Goal: Book appointment/travel/reservation

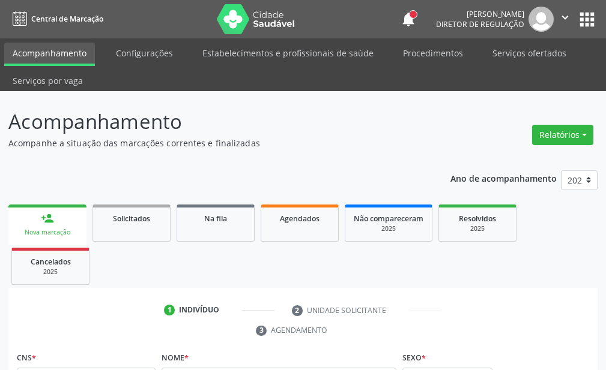
scroll to position [22, 0]
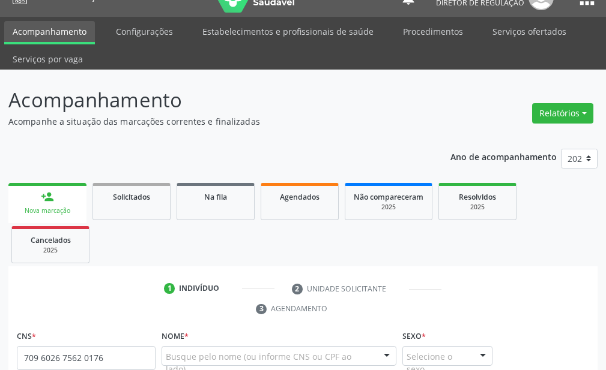
type input "709 6026 7562 0176"
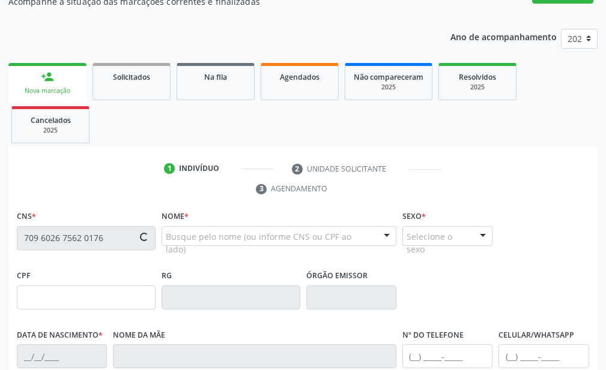
type input "050.127.334-44"
type input "[DATE]"
type input "Francisca Teixeira da Silva Andre"
type input "(87) 99924-7745"
type input "25"
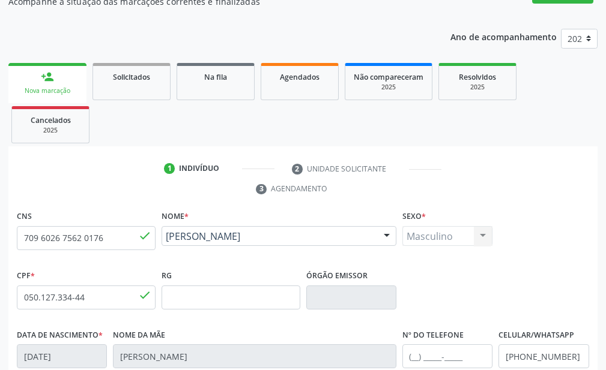
scroll to position [322, 0]
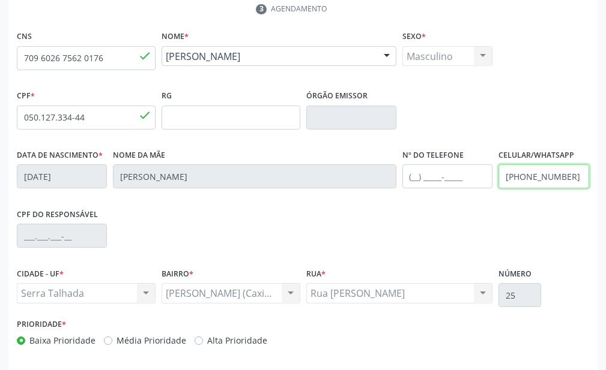
drag, startPoint x: 579, startPoint y: 179, endPoint x: 414, endPoint y: 182, distance: 165.1
click at [414, 183] on div "Data de nascimento * 14/08/1979 Nome da mãe Francisca Teixeira da Silva Andre N…" at bounding box center [303, 175] width 578 height 59
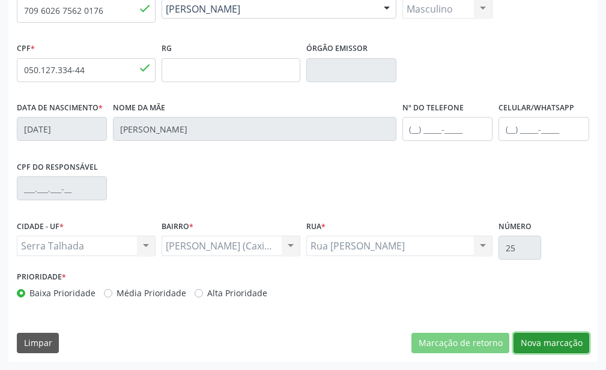
drag, startPoint x: 534, startPoint y: 346, endPoint x: 463, endPoint y: 307, distance: 80.6
click at [532, 342] on button "Nova marcação" at bounding box center [551, 343] width 76 height 20
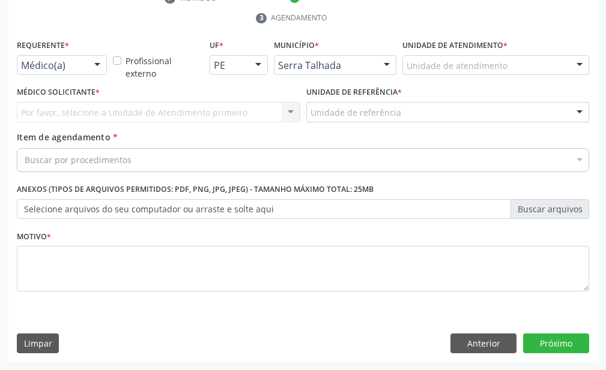
scroll to position [313, 0]
drag, startPoint x: 83, startPoint y: 67, endPoint x: 75, endPoint y: 92, distance: 26.6
click at [83, 67] on div "Médico(a)" at bounding box center [62, 65] width 90 height 20
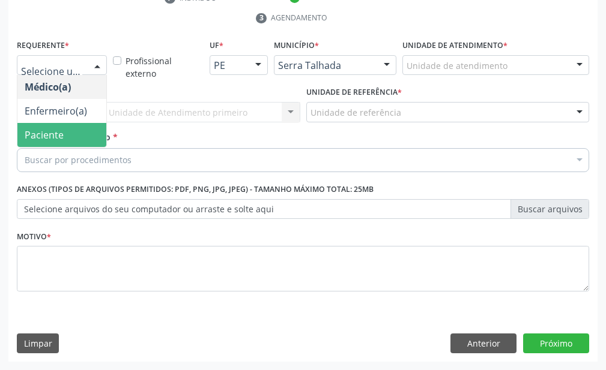
click at [64, 129] on span "Paciente" at bounding box center [61, 135] width 89 height 24
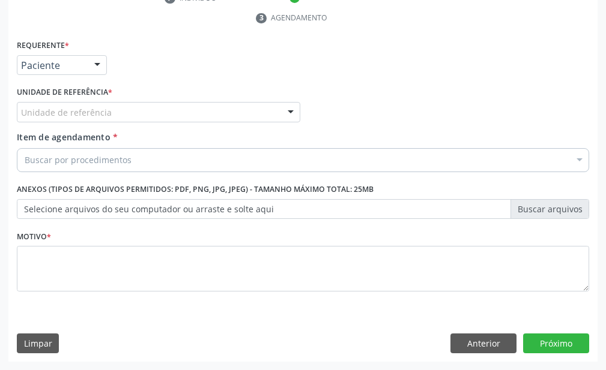
click at [66, 105] on div "Unidade de referência" at bounding box center [158, 112] width 283 height 20
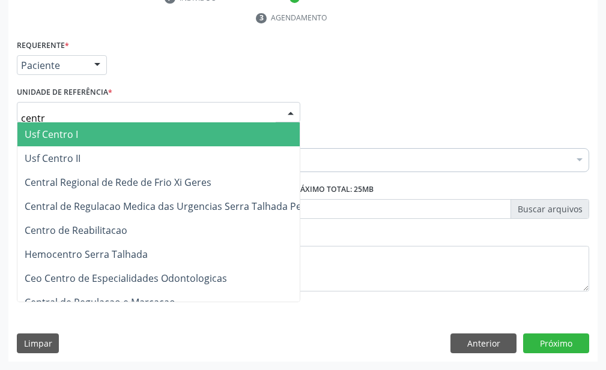
type input "centro"
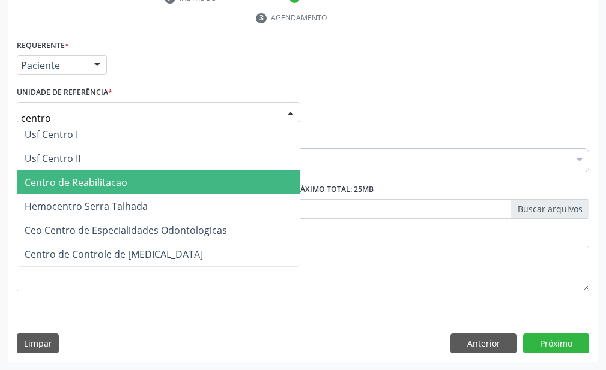
click at [73, 184] on span "Centro de Reabilitacao" at bounding box center [76, 182] width 103 height 13
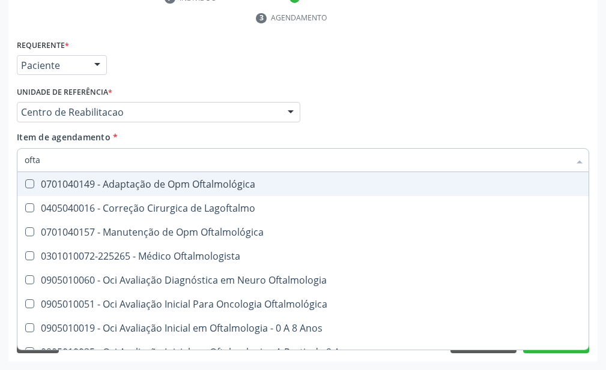
type input "oftal"
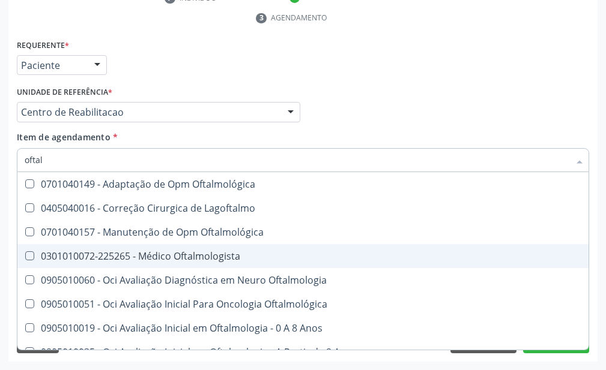
click at [127, 252] on div "0301010072-225265 - Médico Oftalmologista" at bounding box center [340, 257] width 630 height 10
checkbox Oftalmologista "true"
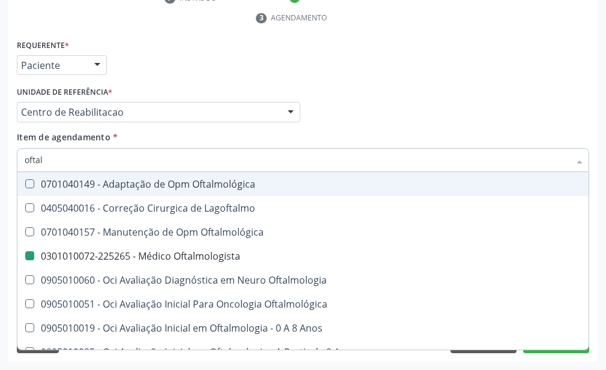
click at [387, 125] on div "Médico Solicitante Por favor, selecione a Unidade de Atendimento primeiro Nenhu…" at bounding box center [303, 106] width 578 height 47
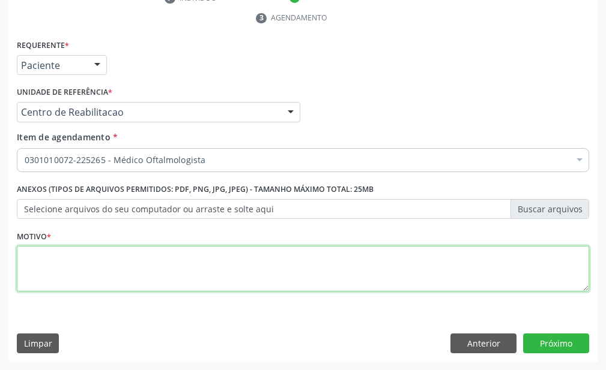
click at [81, 270] on textarea at bounding box center [303, 269] width 572 height 46
type textarea "..."
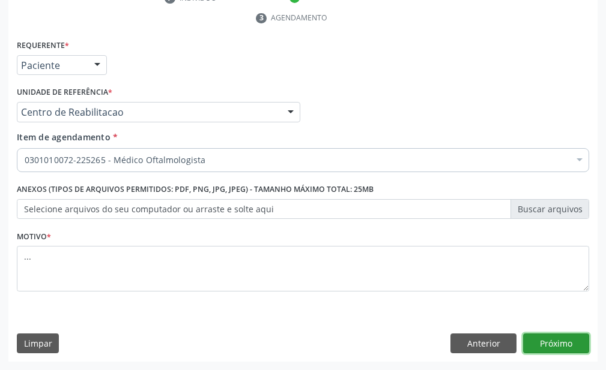
click at [553, 343] on button "Próximo" at bounding box center [556, 344] width 66 height 20
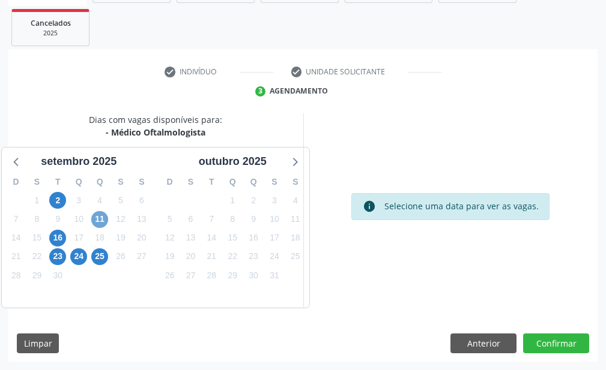
click at [97, 218] on span "11" at bounding box center [99, 219] width 17 height 17
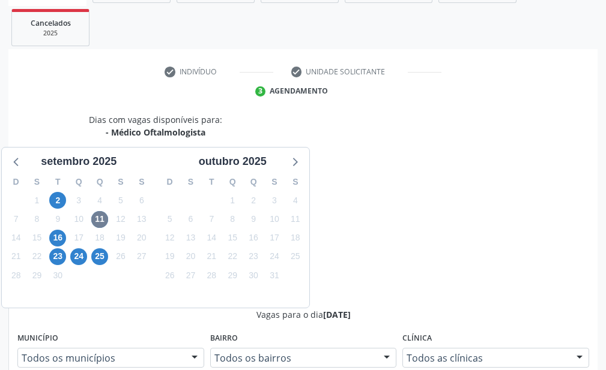
radio input "true"
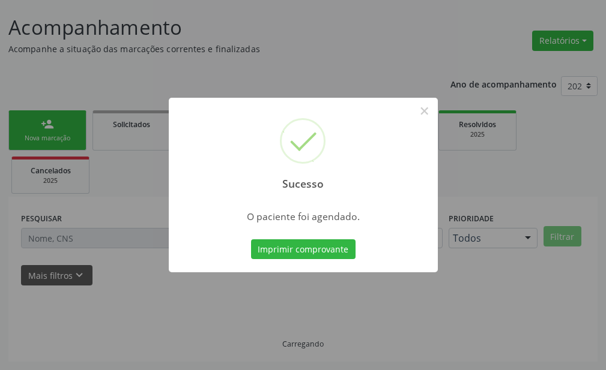
scroll to position [94, 0]
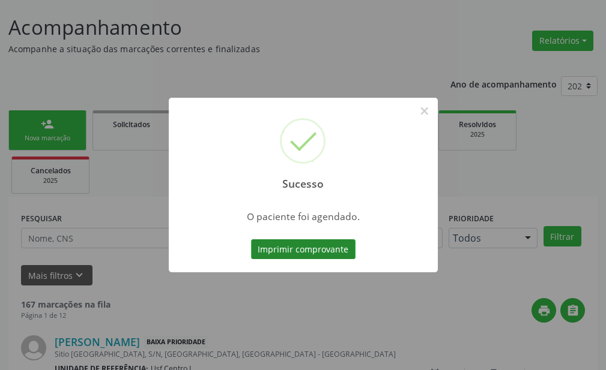
click at [318, 244] on button "Imprimir comprovante" at bounding box center [303, 250] width 104 height 20
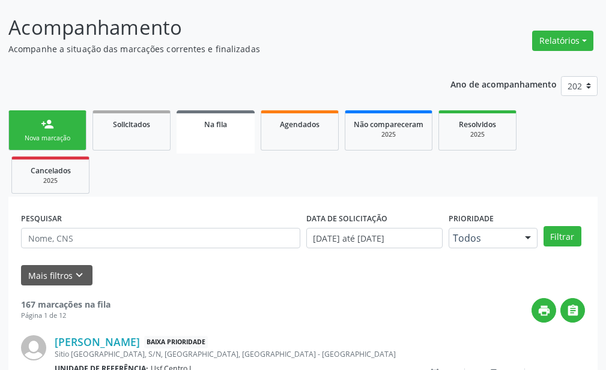
scroll to position [0, 0]
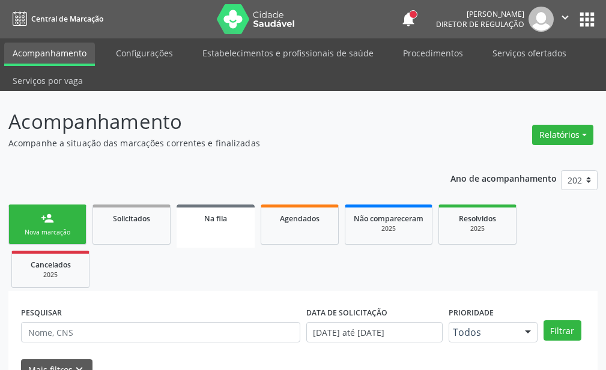
click at [589, 16] on button "apps" at bounding box center [586, 19] width 21 height 21
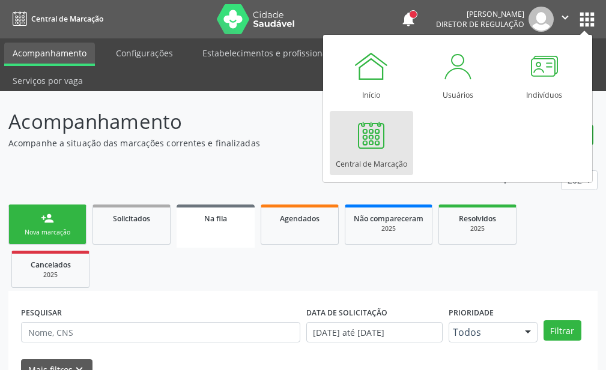
click at [370, 136] on div at bounding box center [371, 135] width 36 height 36
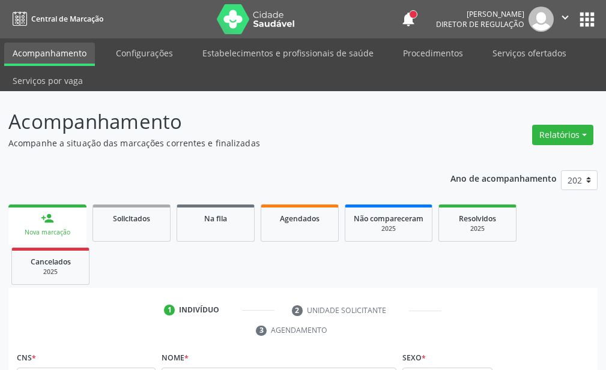
scroll to position [15, 0]
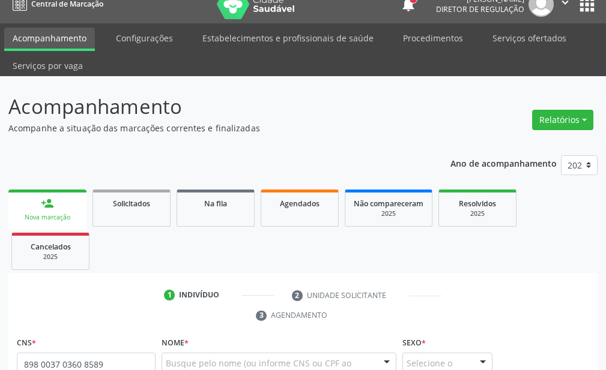
type input "898 0037 0360 8589"
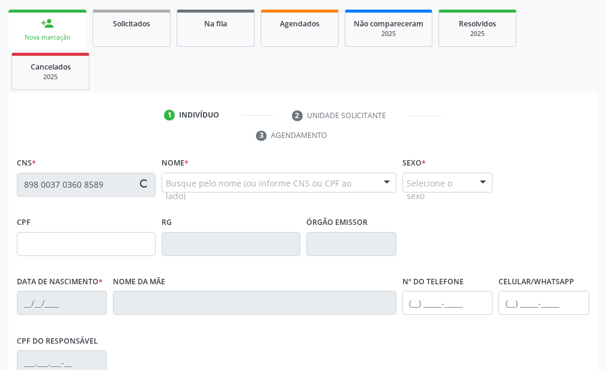
scroll to position [315, 0]
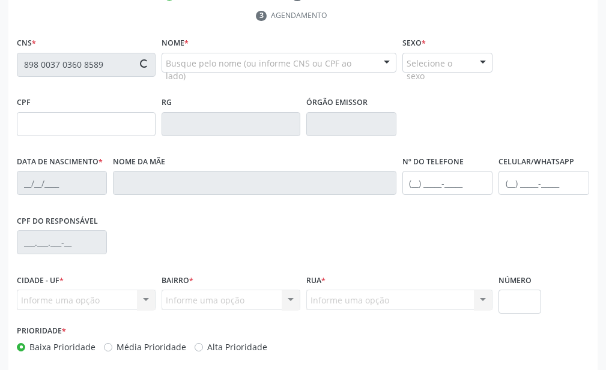
type input "147.774.004-09"
type input "[DATE]"
type input "[PERSON_NAME]"
type input "[PHONE_NUMBER]"
type input "1268"
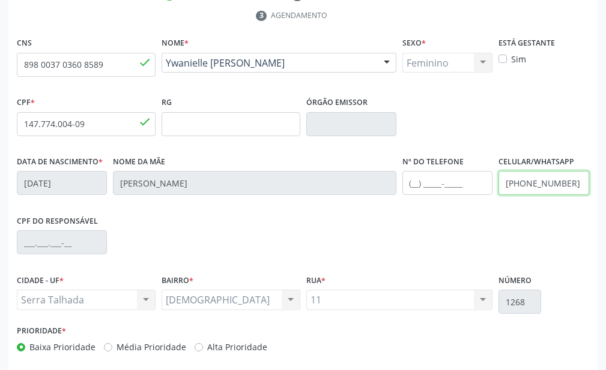
drag, startPoint x: 568, startPoint y: 188, endPoint x: 486, endPoint y: 189, distance: 82.2
click at [486, 189] on div "Data de nascimento * [DATE] Nome da mãe [PERSON_NAME] Candido Nº do Telefone Ce…" at bounding box center [303, 182] width 578 height 59
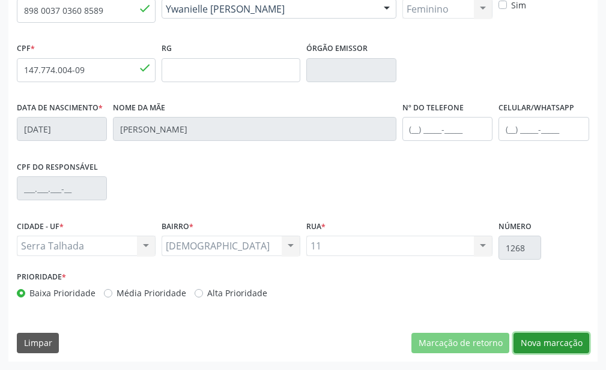
click at [533, 345] on button "Nova marcação" at bounding box center [551, 343] width 76 height 20
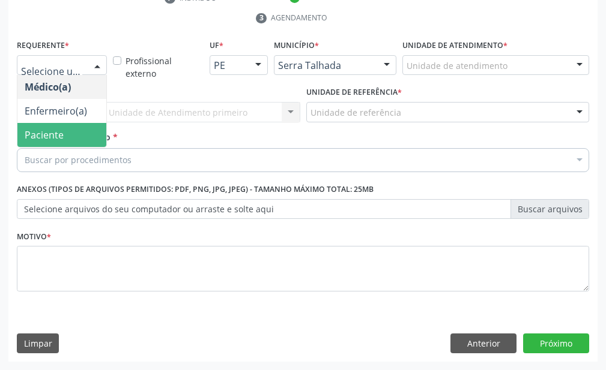
click at [63, 134] on span "Paciente" at bounding box center [61, 135] width 89 height 24
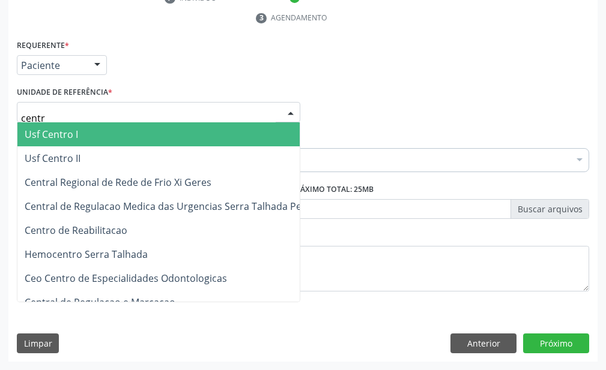
type input "centro"
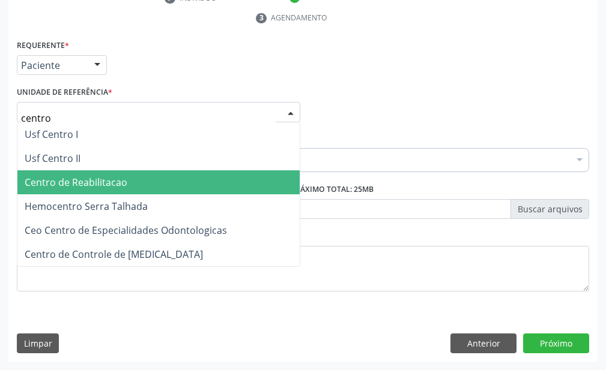
click at [83, 176] on span "Centro de Reabilitacao" at bounding box center [76, 182] width 103 height 13
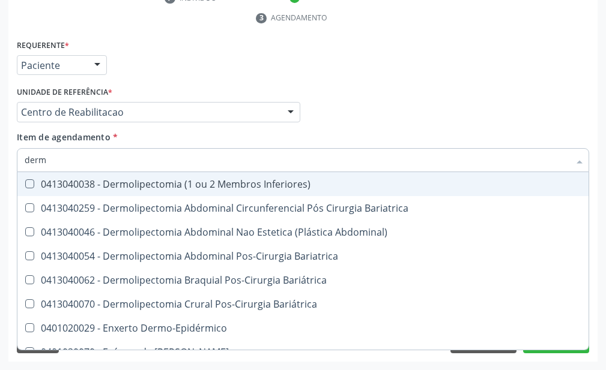
type input "derma"
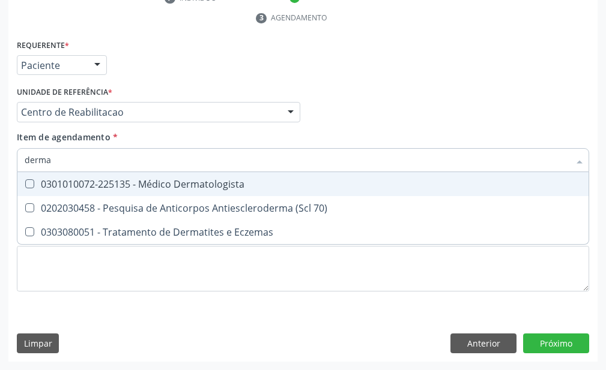
click at [135, 188] on div "0301010072-225135 - Médico Dermatologista" at bounding box center [303, 184] width 556 height 10
checkbox Dermatologista "true"
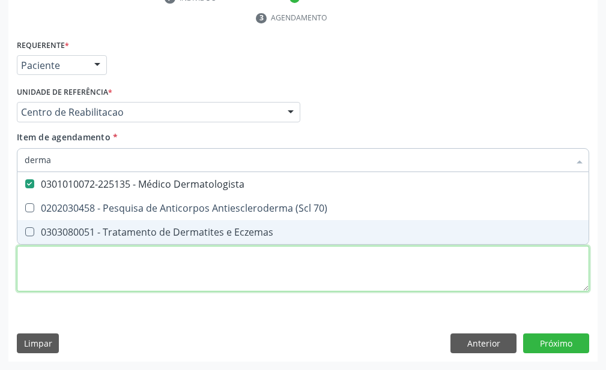
click at [127, 267] on div "Requerente * Paciente Médico(a) Enfermeiro(a) Paciente Nenhum resultado encontr…" at bounding box center [303, 173] width 572 height 272
checkbox 70\) "true"
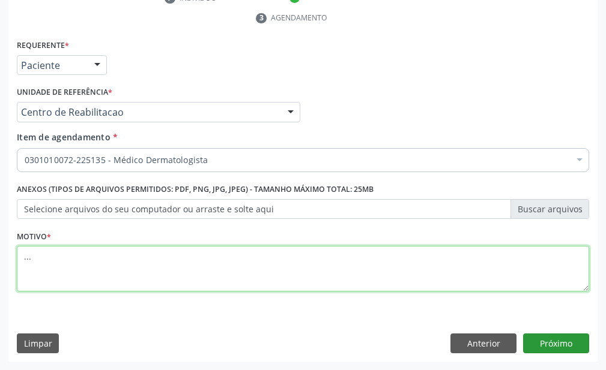
type textarea "..."
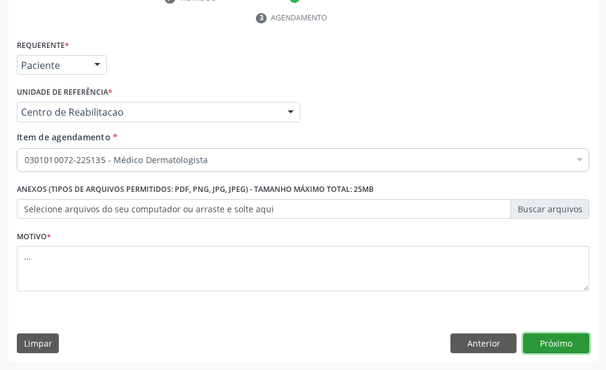
click at [571, 346] on button "Próximo" at bounding box center [556, 344] width 66 height 20
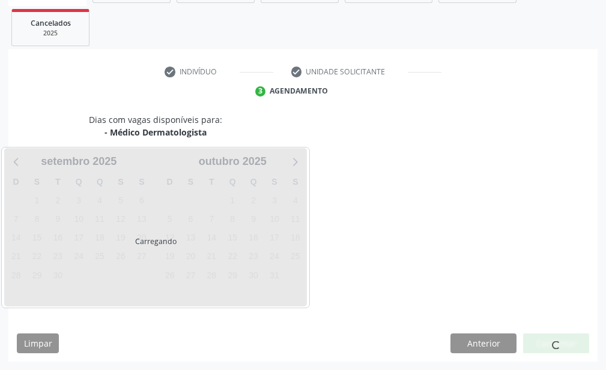
scroll to position [239, 0]
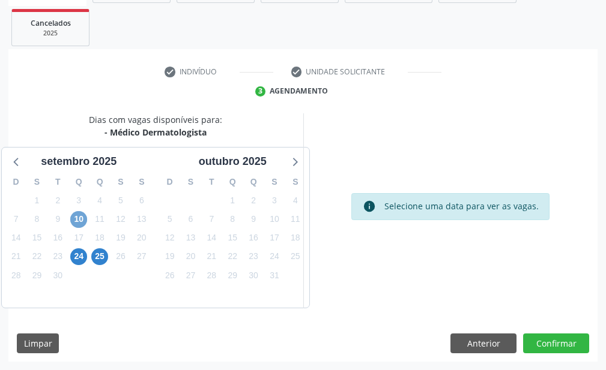
click at [79, 219] on span "10" at bounding box center [78, 219] width 17 height 17
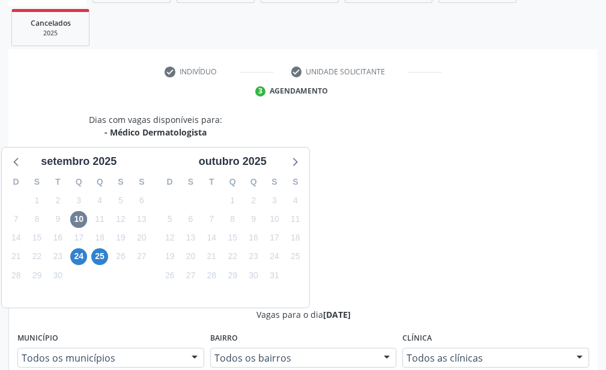
radio input "true"
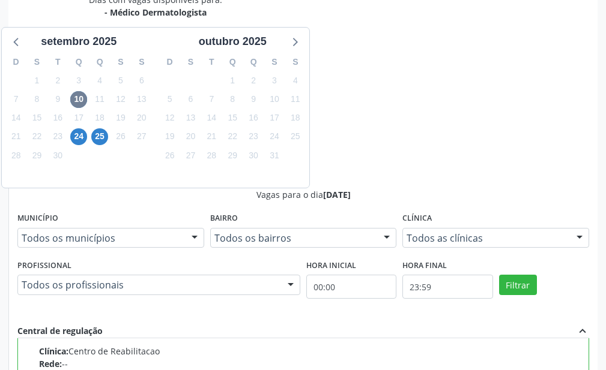
scroll to position [441, 0]
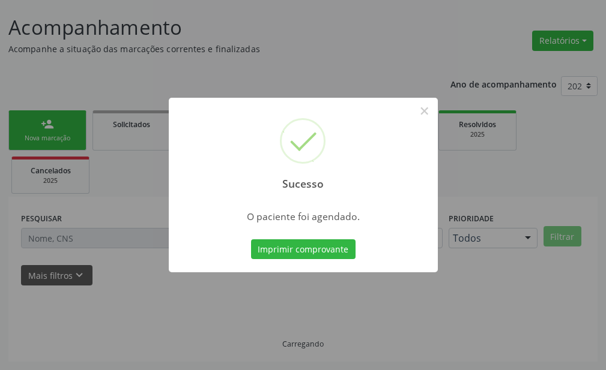
scroll to position [94, 0]
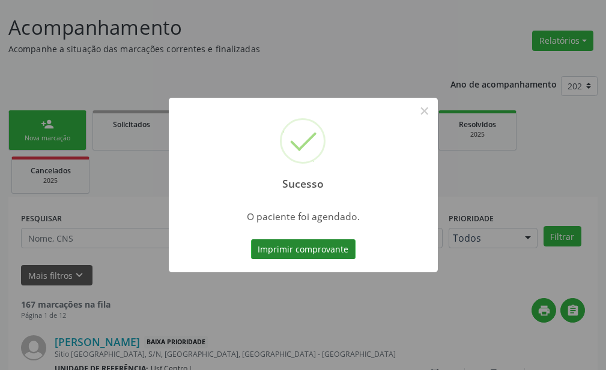
click at [321, 247] on button "Imprimir comprovante" at bounding box center [303, 250] width 104 height 20
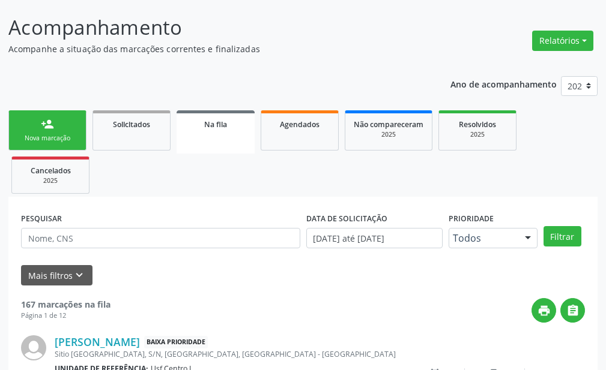
scroll to position [0, 0]
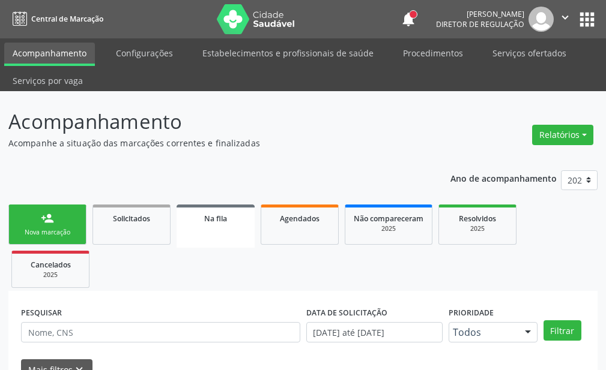
click at [565, 19] on icon "" at bounding box center [564, 17] width 13 height 13
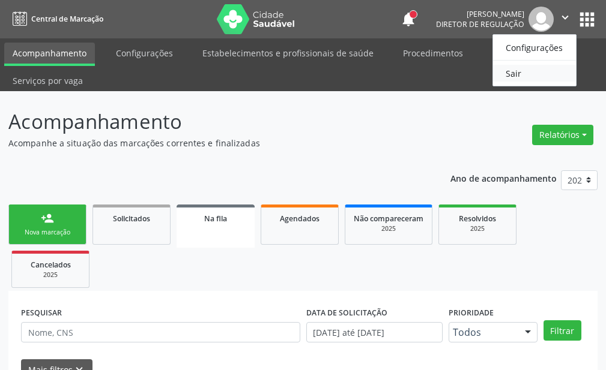
click at [525, 78] on link "Sair" at bounding box center [534, 73] width 83 height 17
